Goal: Task Accomplishment & Management: Complete application form

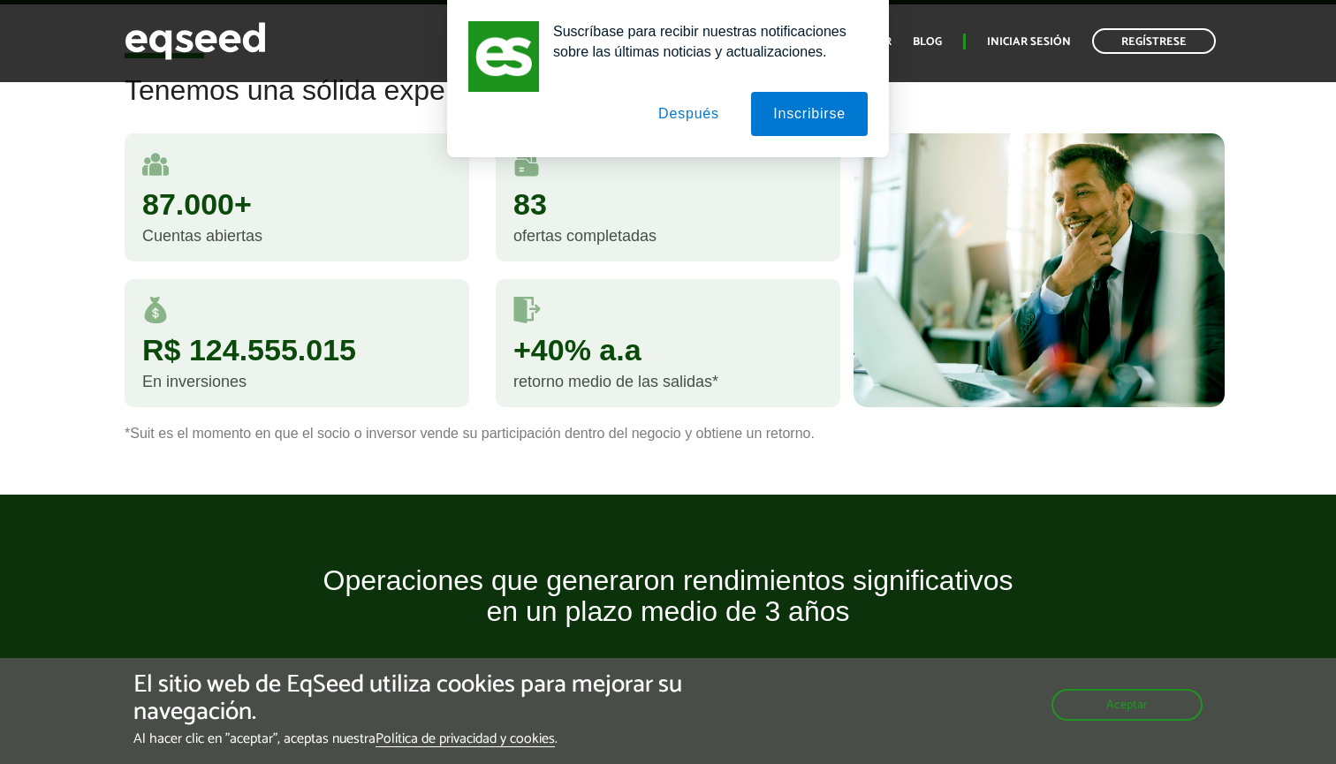
scroll to position [1026, 0]
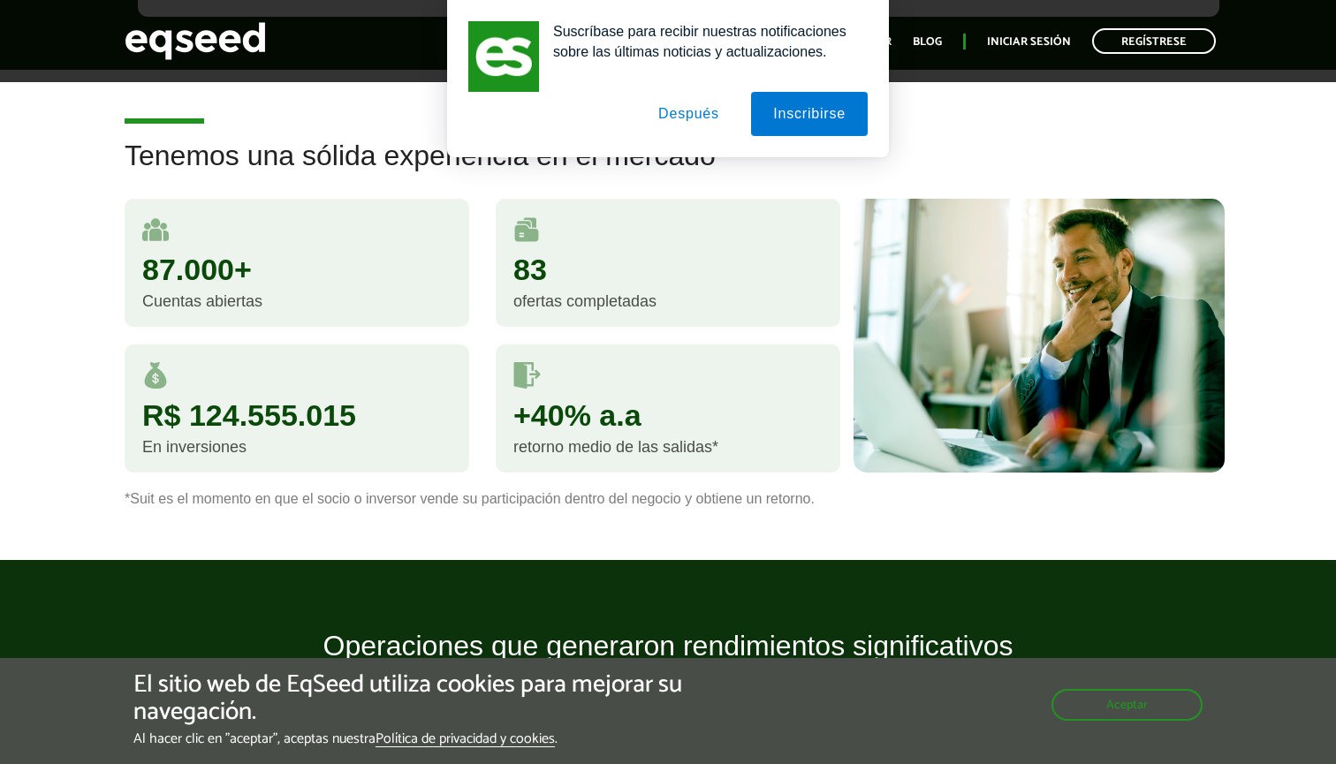
click at [667, 109] on button "Después" at bounding box center [688, 114] width 105 height 44
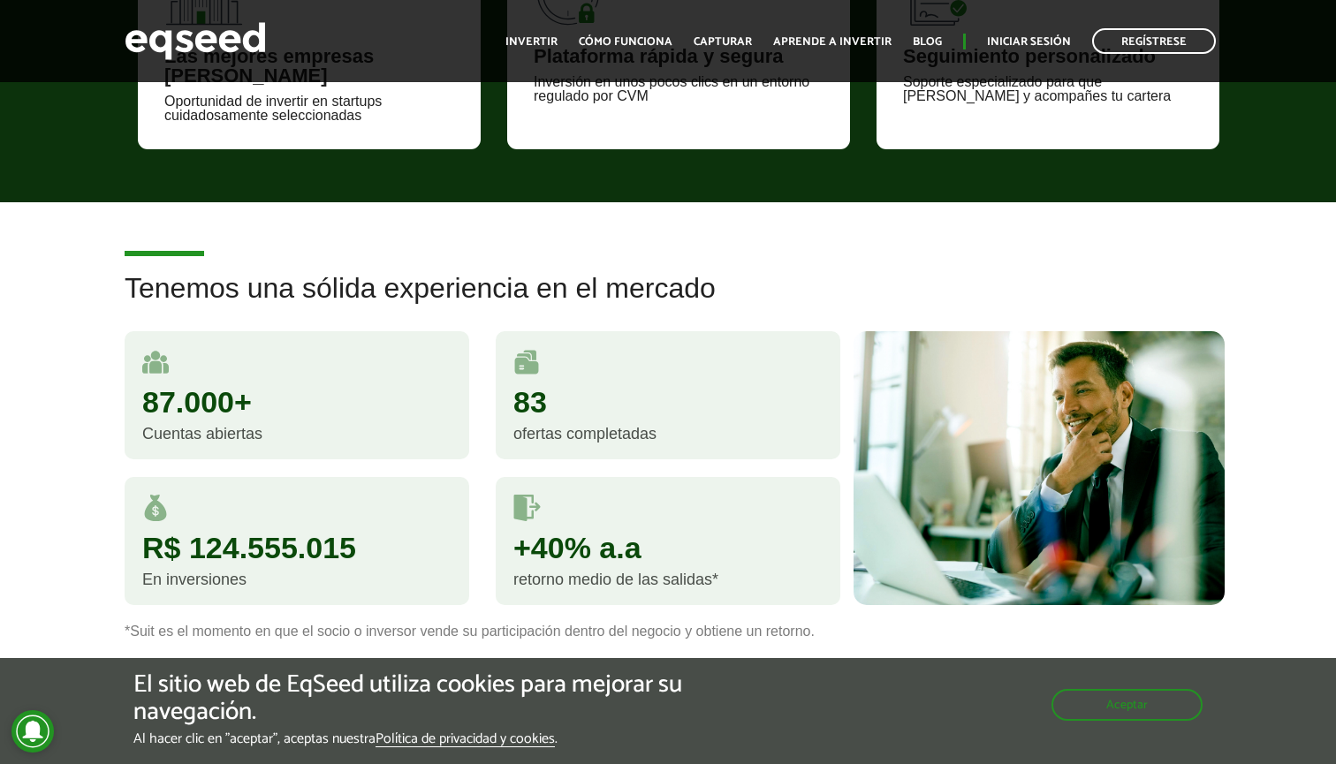
scroll to position [867, 0]
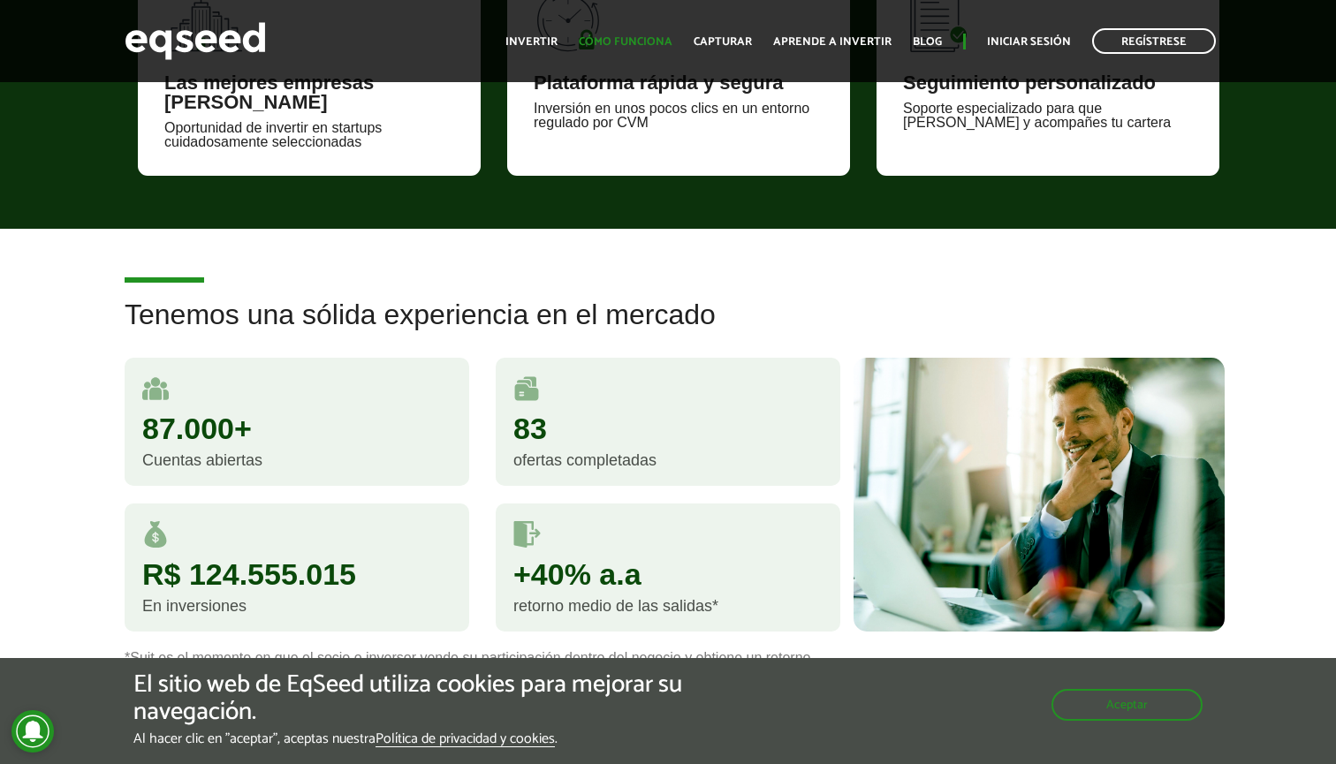
click at [637, 47] on link "CÓMO FUNCIONA" at bounding box center [626, 41] width 94 height 11
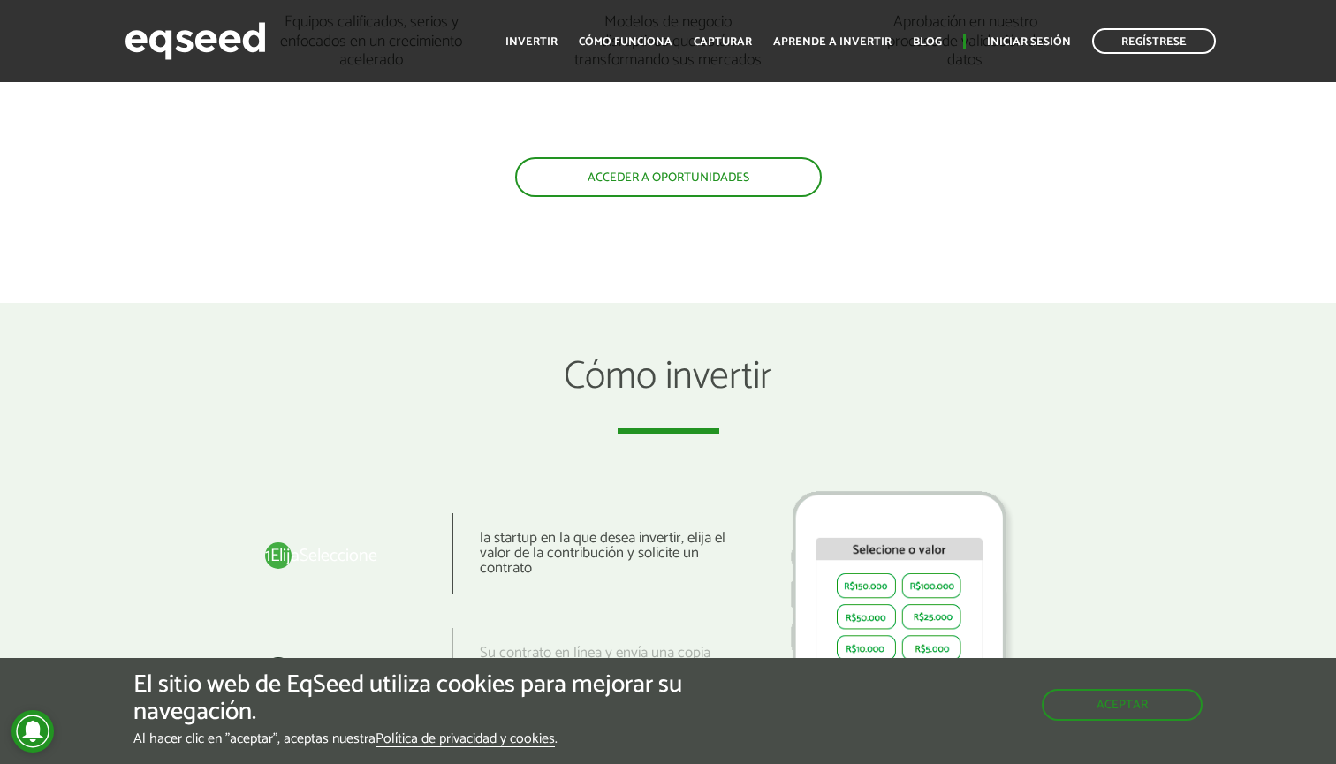
scroll to position [1952, 0]
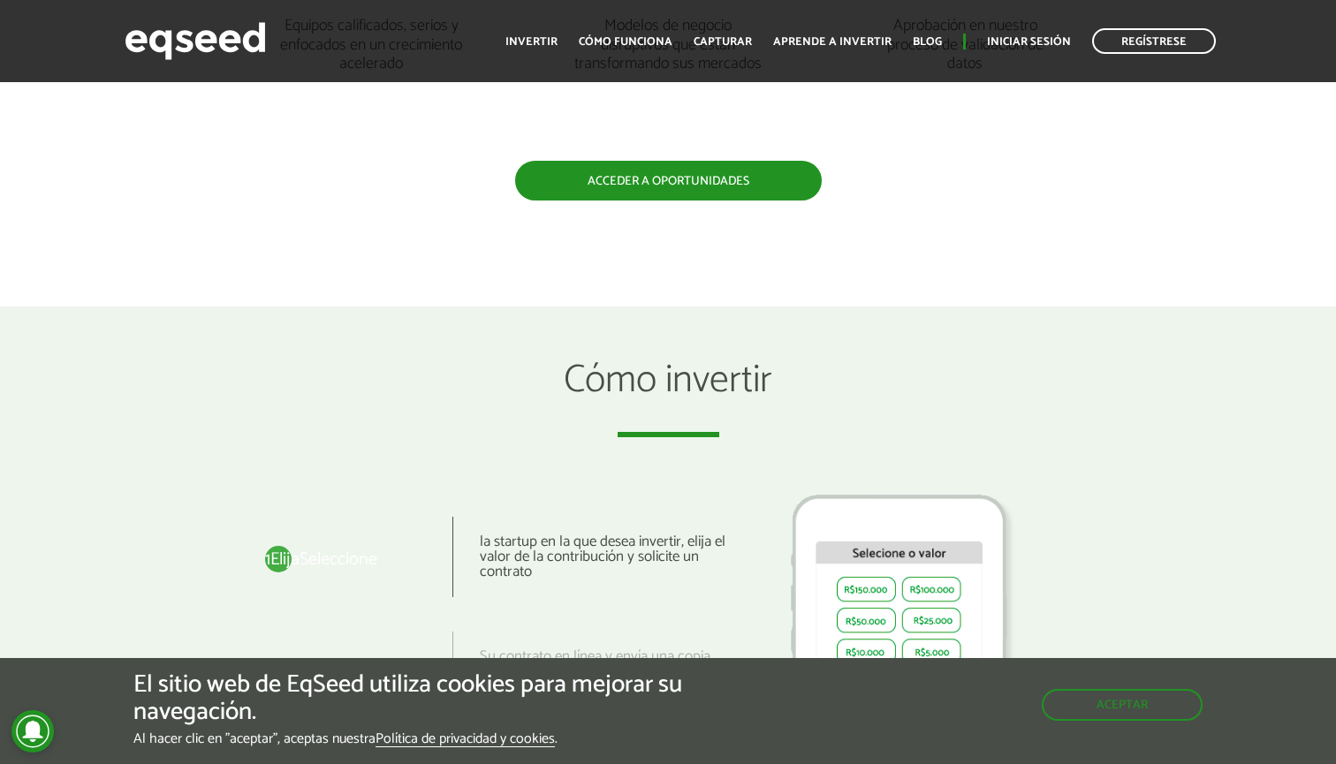
click at [693, 193] on link "ACCEDER A OPORTUNIDADES" at bounding box center [668, 181] width 307 height 40
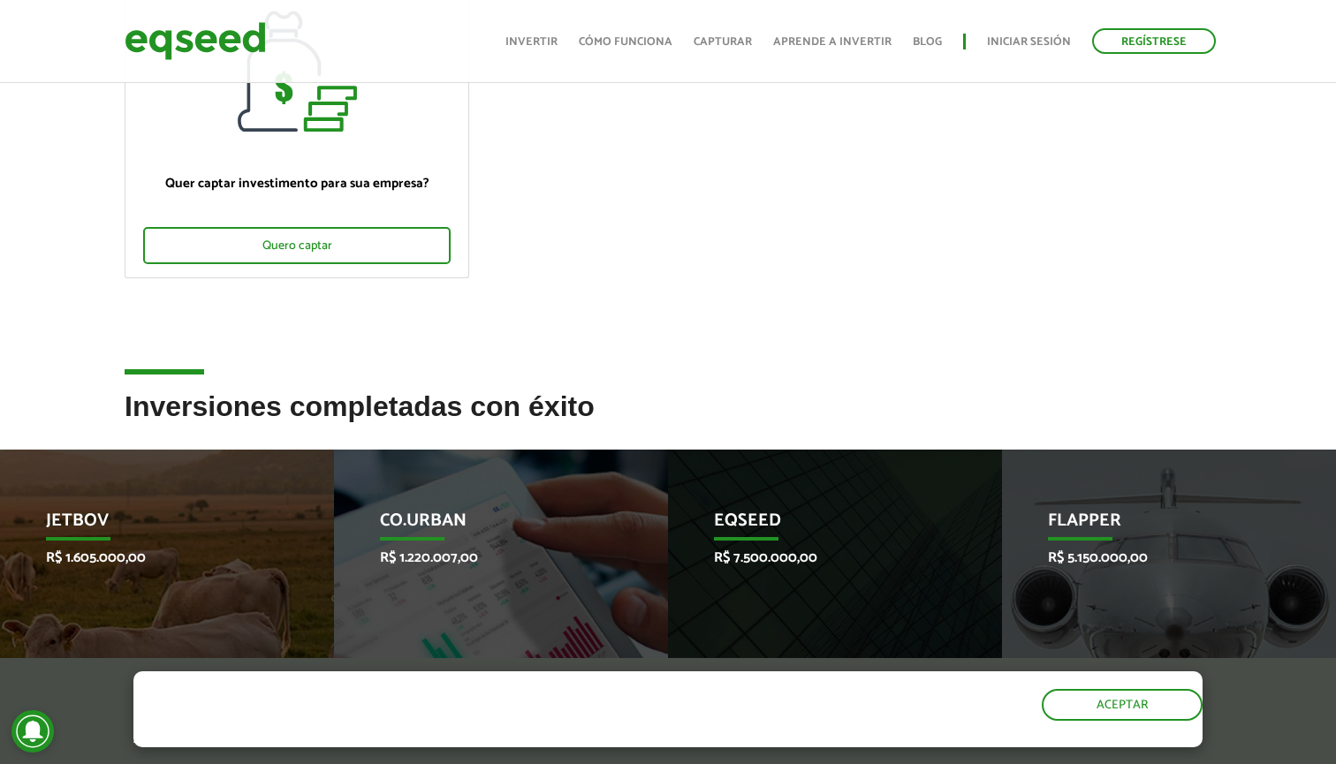
scroll to position [262, 0]
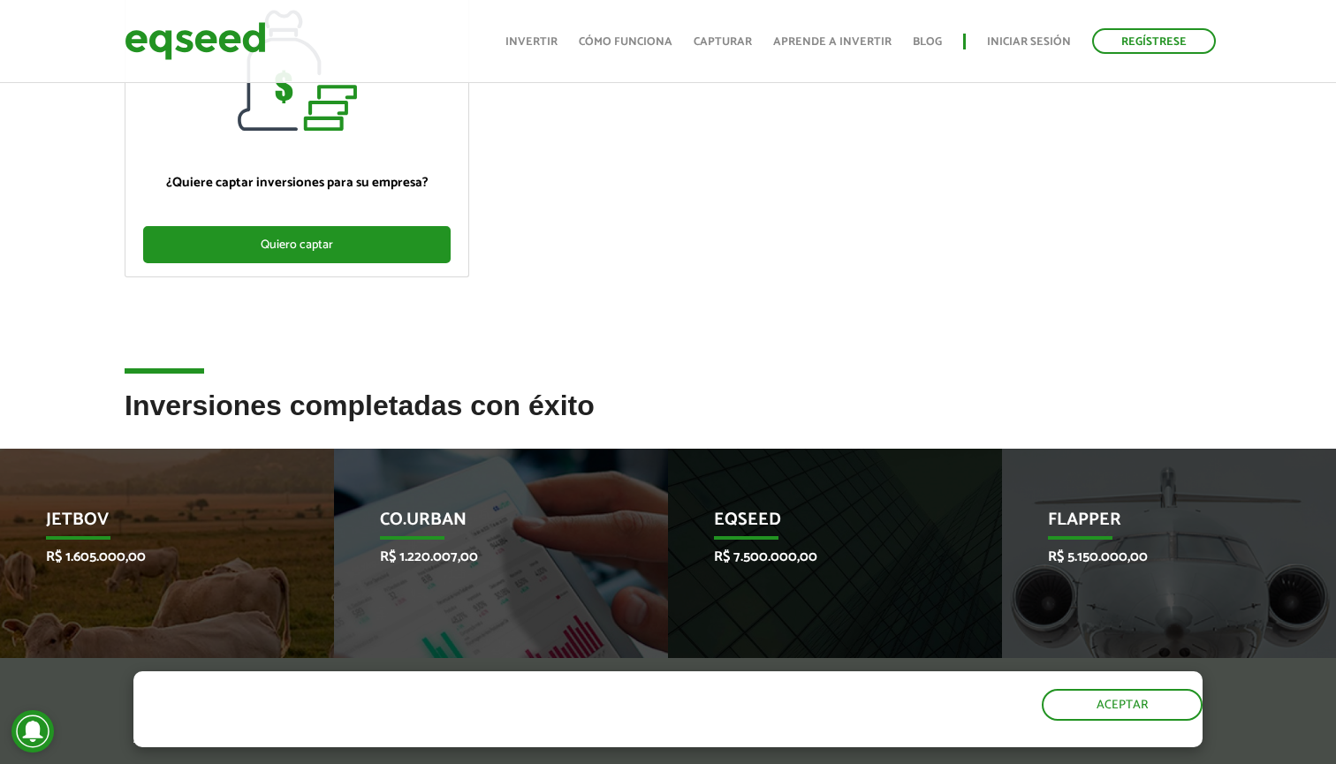
click at [399, 241] on div "Quiero captar" at bounding box center [296, 244] width 307 height 37
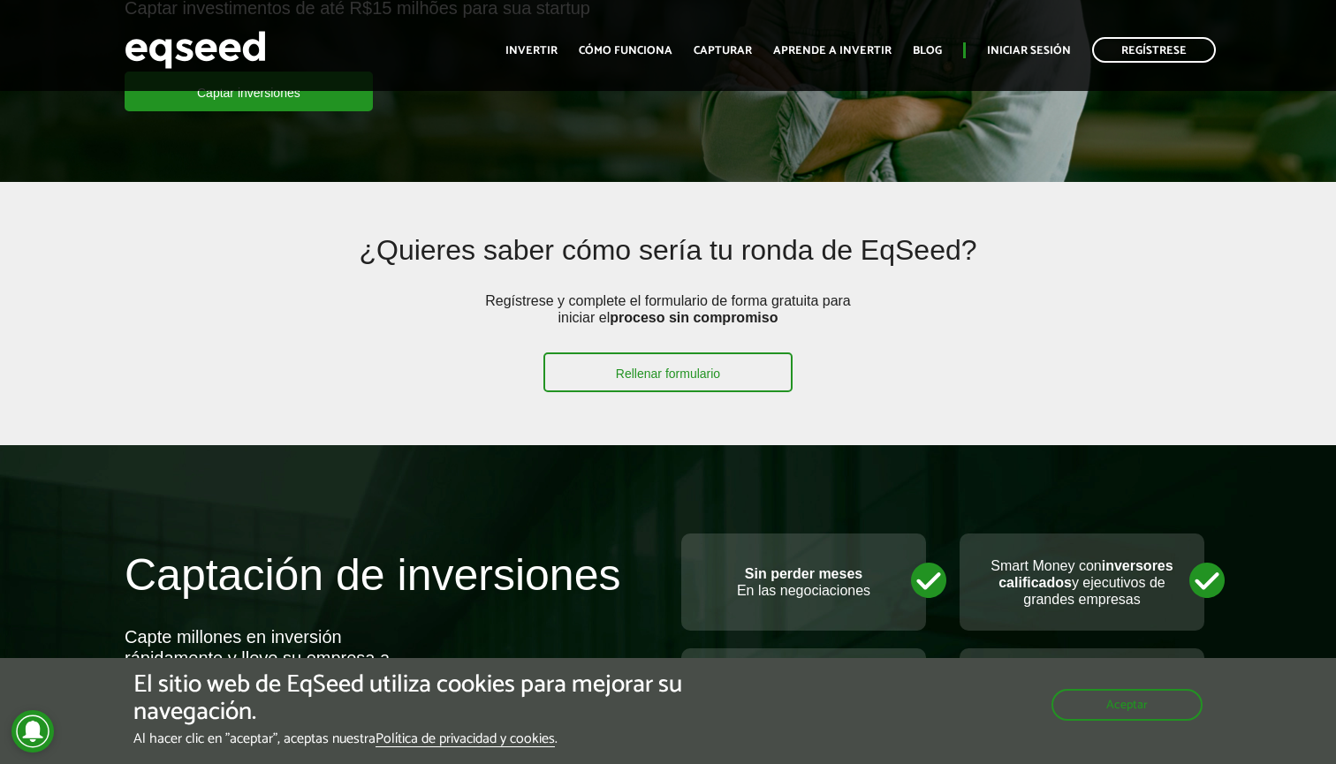
scroll to position [333, 0]
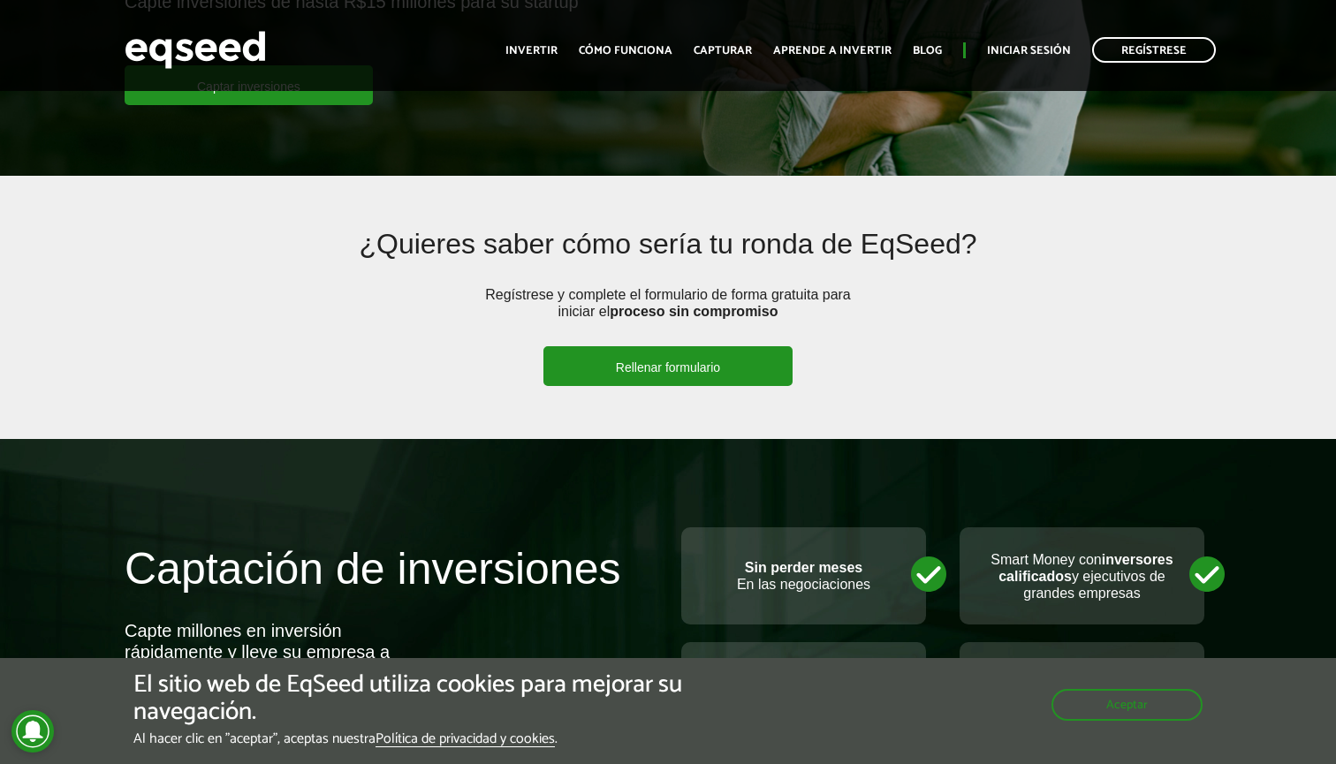
click at [617, 375] on link "Rellenar formulario" at bounding box center [667, 366] width 249 height 40
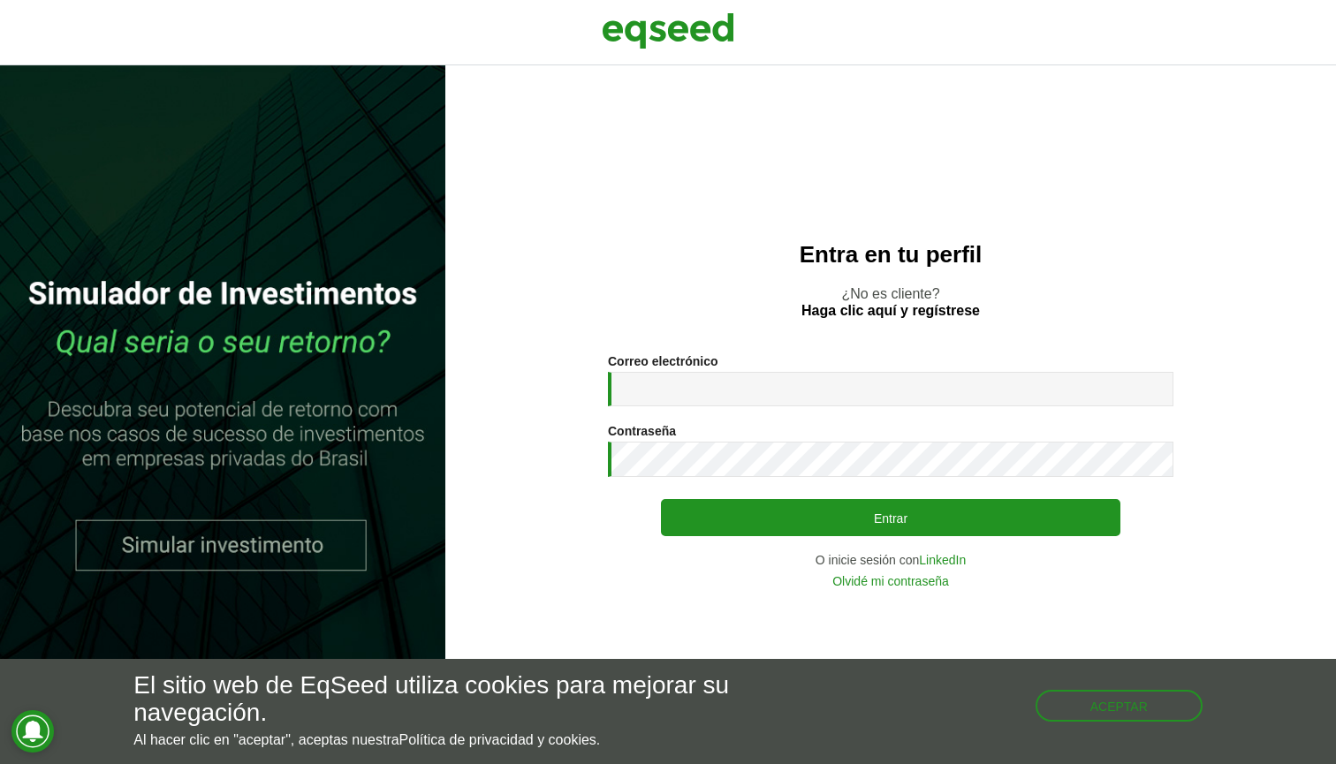
click at [280, 526] on link at bounding box center [222, 414] width 445 height 699
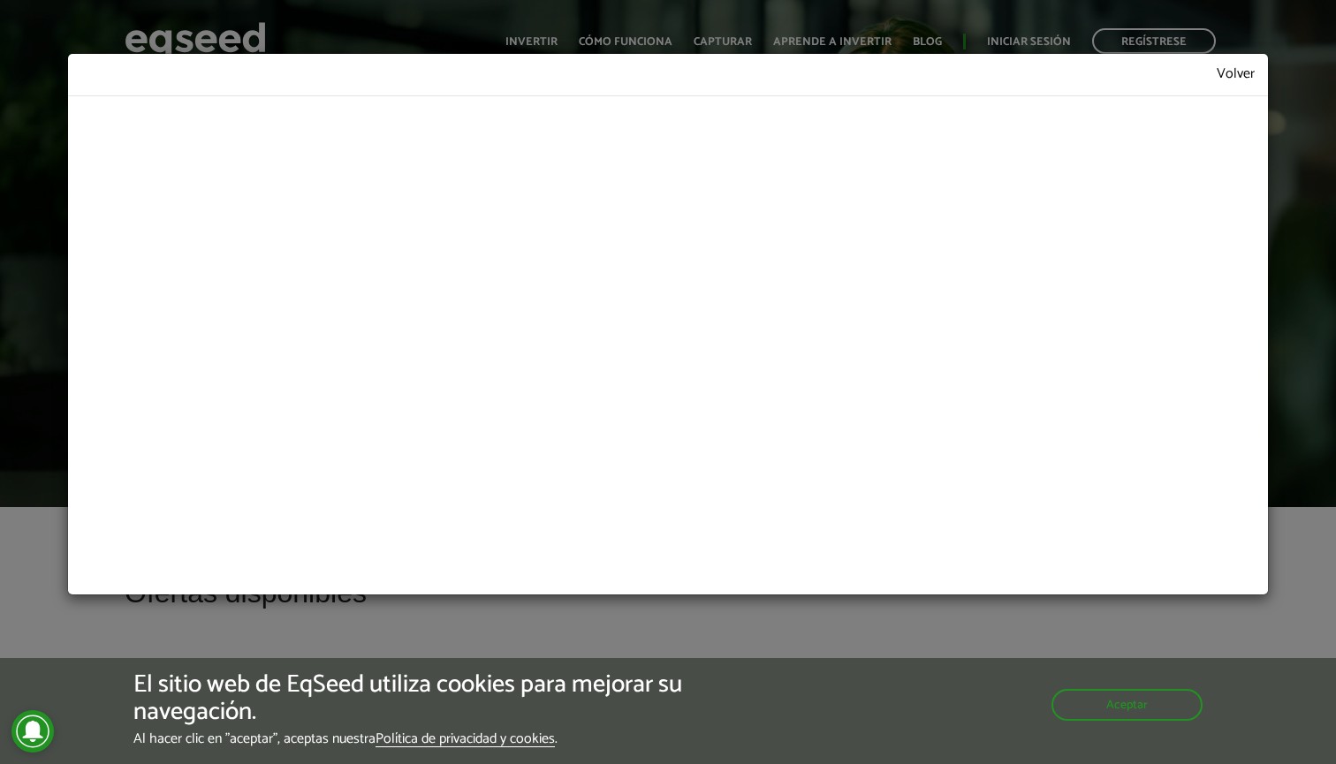
click at [1237, 72] on link "Volver" at bounding box center [1235, 74] width 38 height 15
